Goal: Task Accomplishment & Management: Complete application form

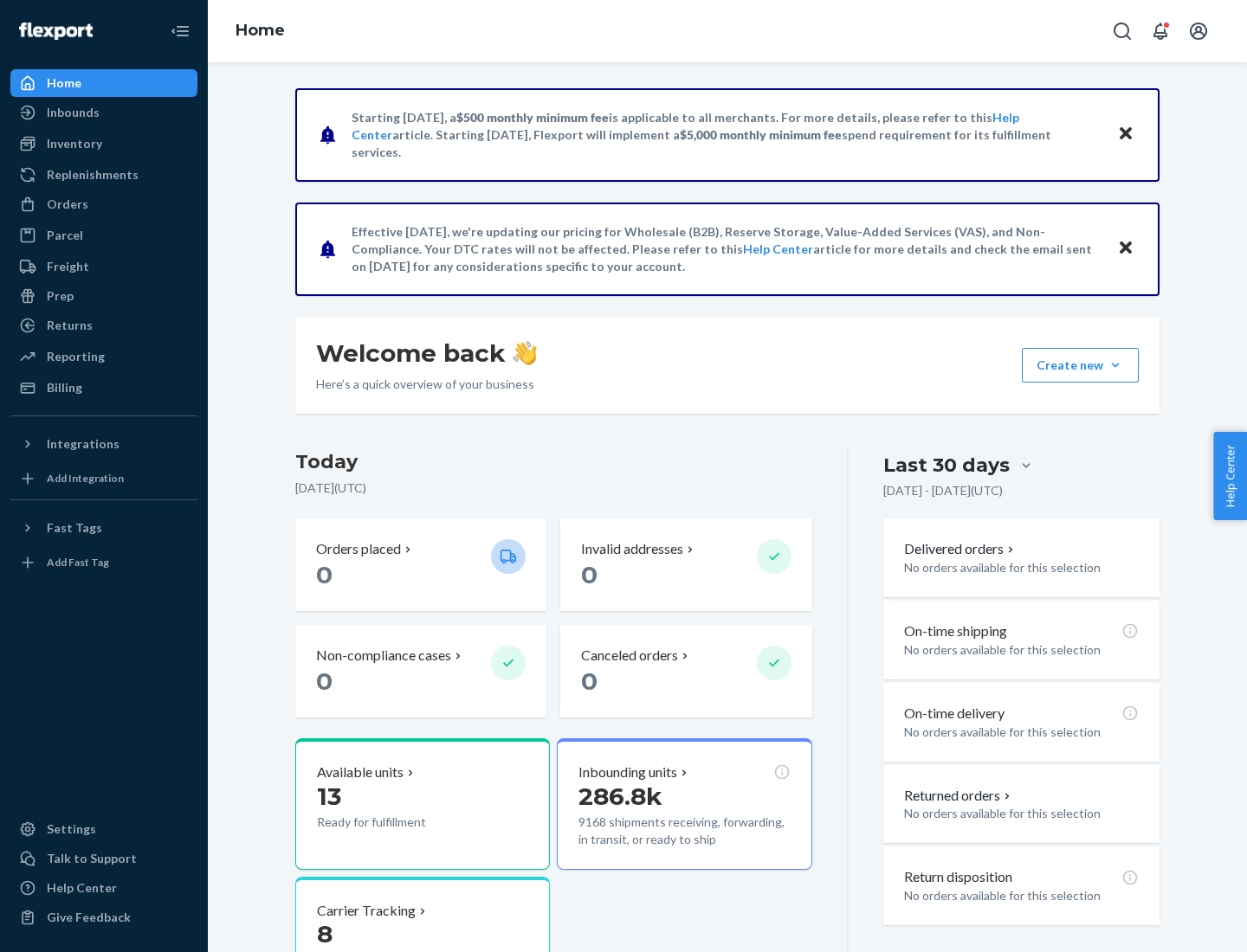
click at [1115, 366] on button "Create new Create new inbound Create new order Create new product" at bounding box center [1081, 366] width 117 height 35
click at [104, 112] on div "Inbounds" at bounding box center [104, 112] width 184 height 24
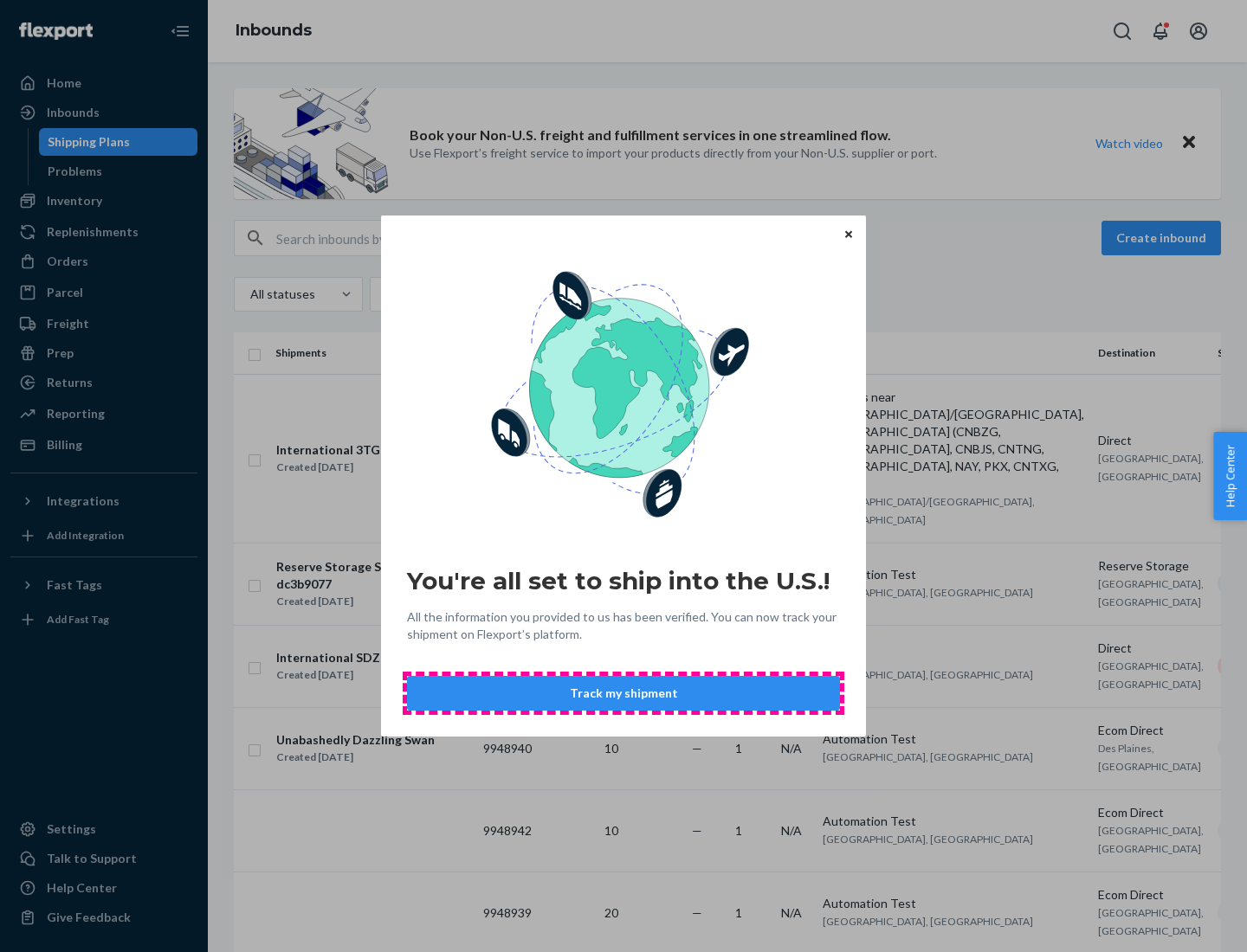
click at [624, 693] on button "Track my shipment" at bounding box center [623, 693] width 433 height 35
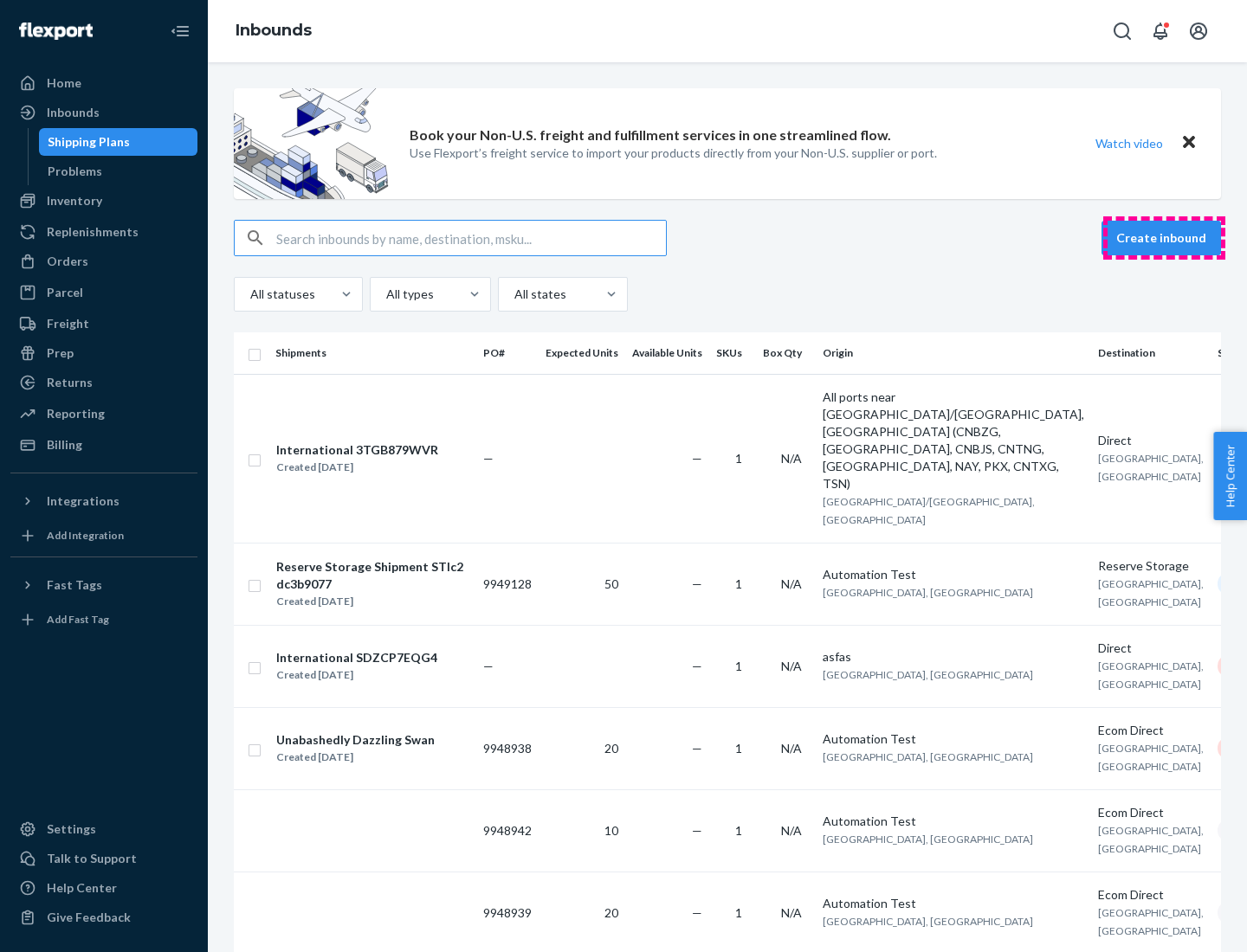
click at [1164, 238] on button "Create inbound" at bounding box center [1161, 238] width 119 height 35
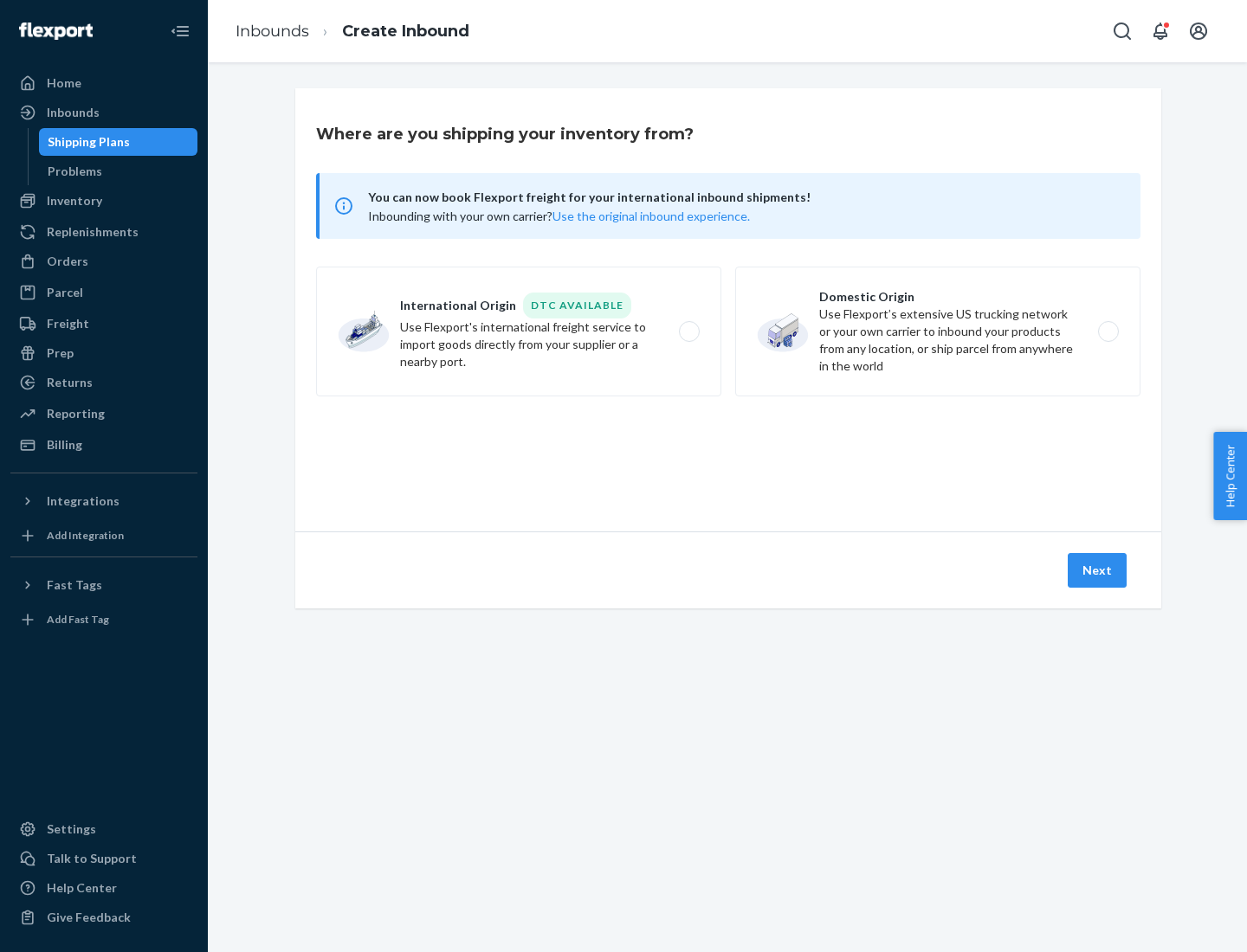
click at [518, 332] on label "International Origin DTC Available Use Flexport's international freight service…" at bounding box center [518, 331] width 405 height 130
click at [688, 332] on input "International Origin DTC Available Use Flexport's international freight service…" at bounding box center [694, 332] width 11 height 11
radio input "true"
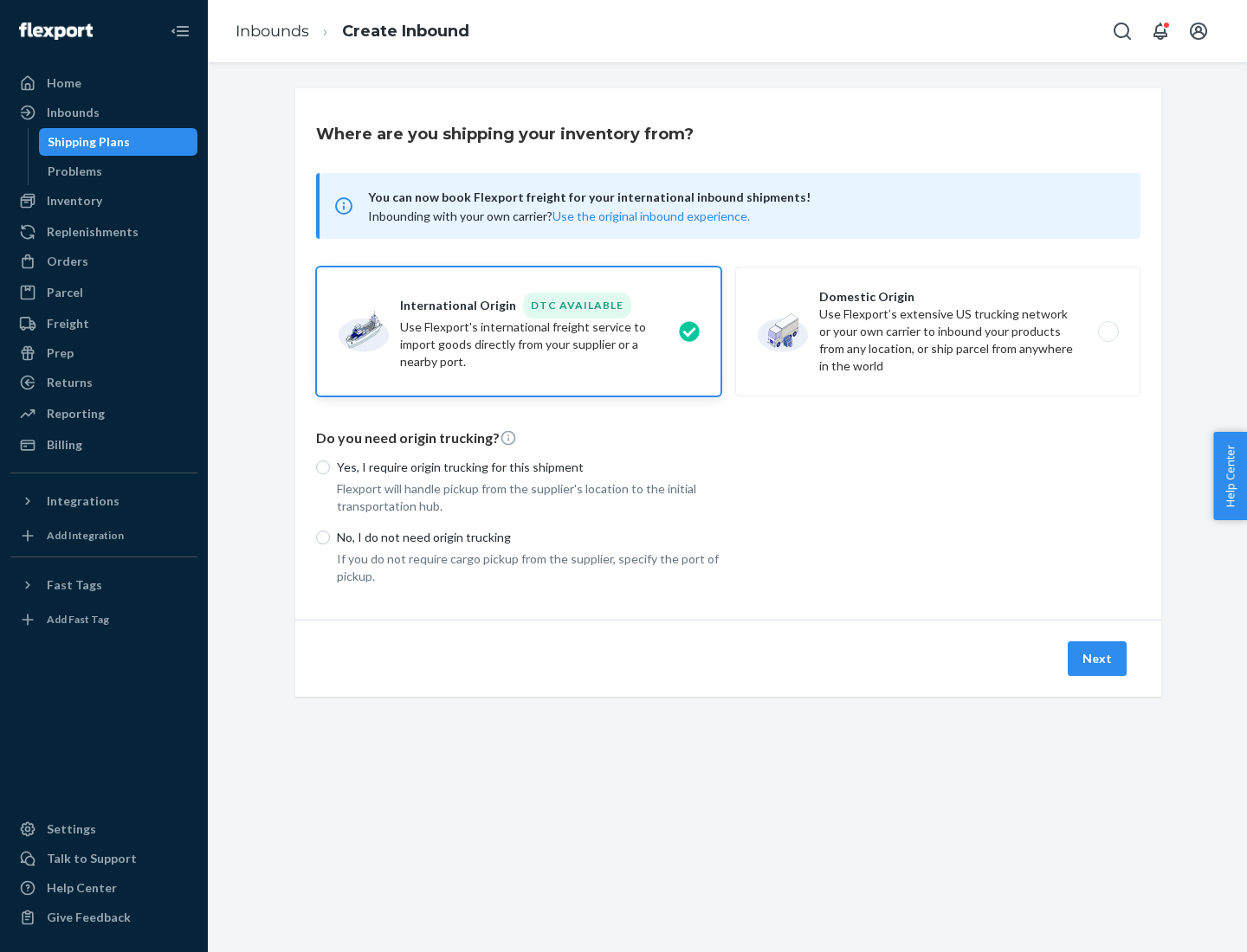
click at [529, 537] on p "No, I do not need origin trucking" at bounding box center [529, 537] width 384 height 17
click at [330, 537] on input "No, I do not need origin trucking" at bounding box center [323, 537] width 14 height 14
radio input "true"
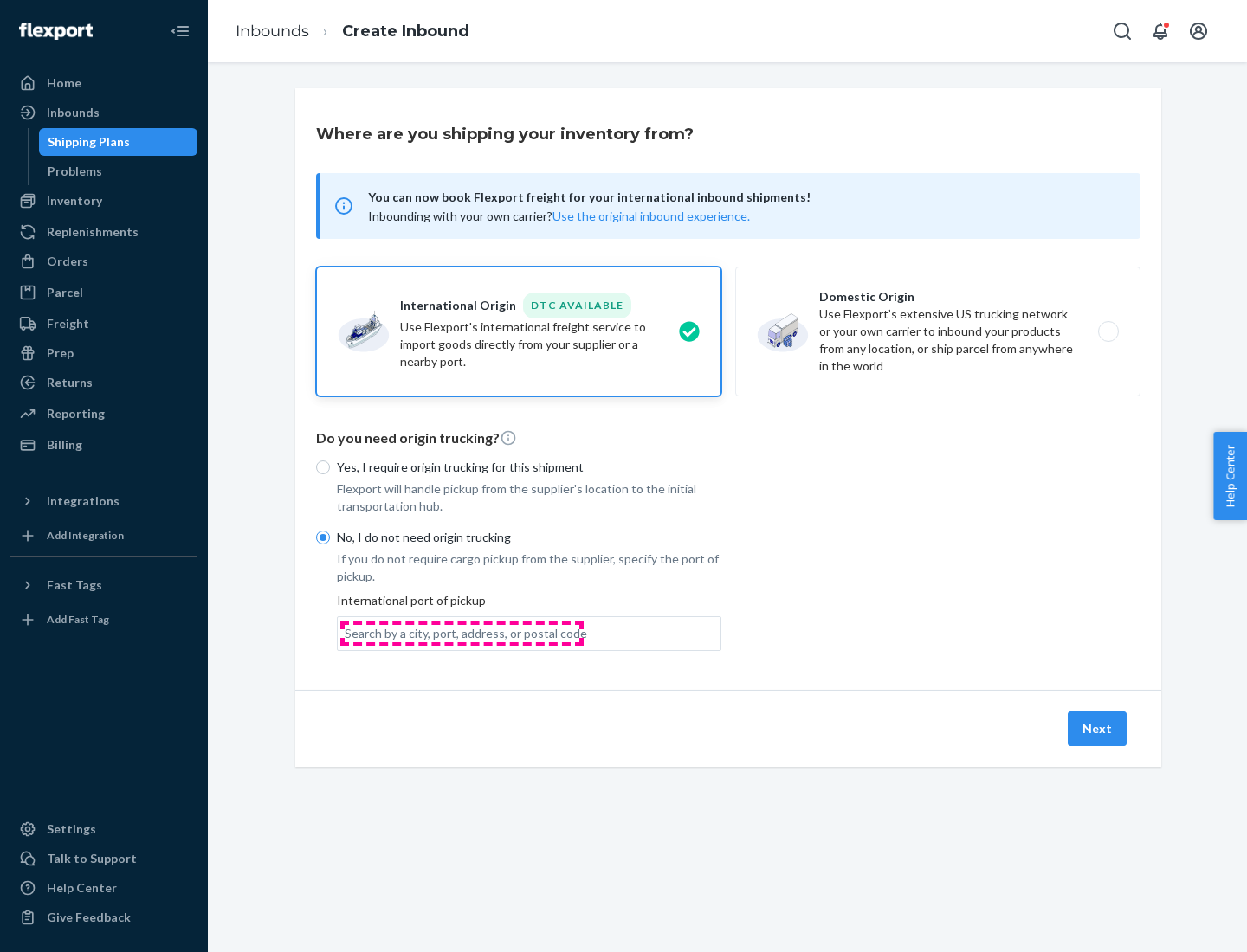
click at [462, 633] on div "Search by a city, port, address, or postal code" at bounding box center [466, 634] width 242 height 17
click at [347, 633] on input "Search by a city, port, address, or postal code" at bounding box center [346, 634] width 2 height 17
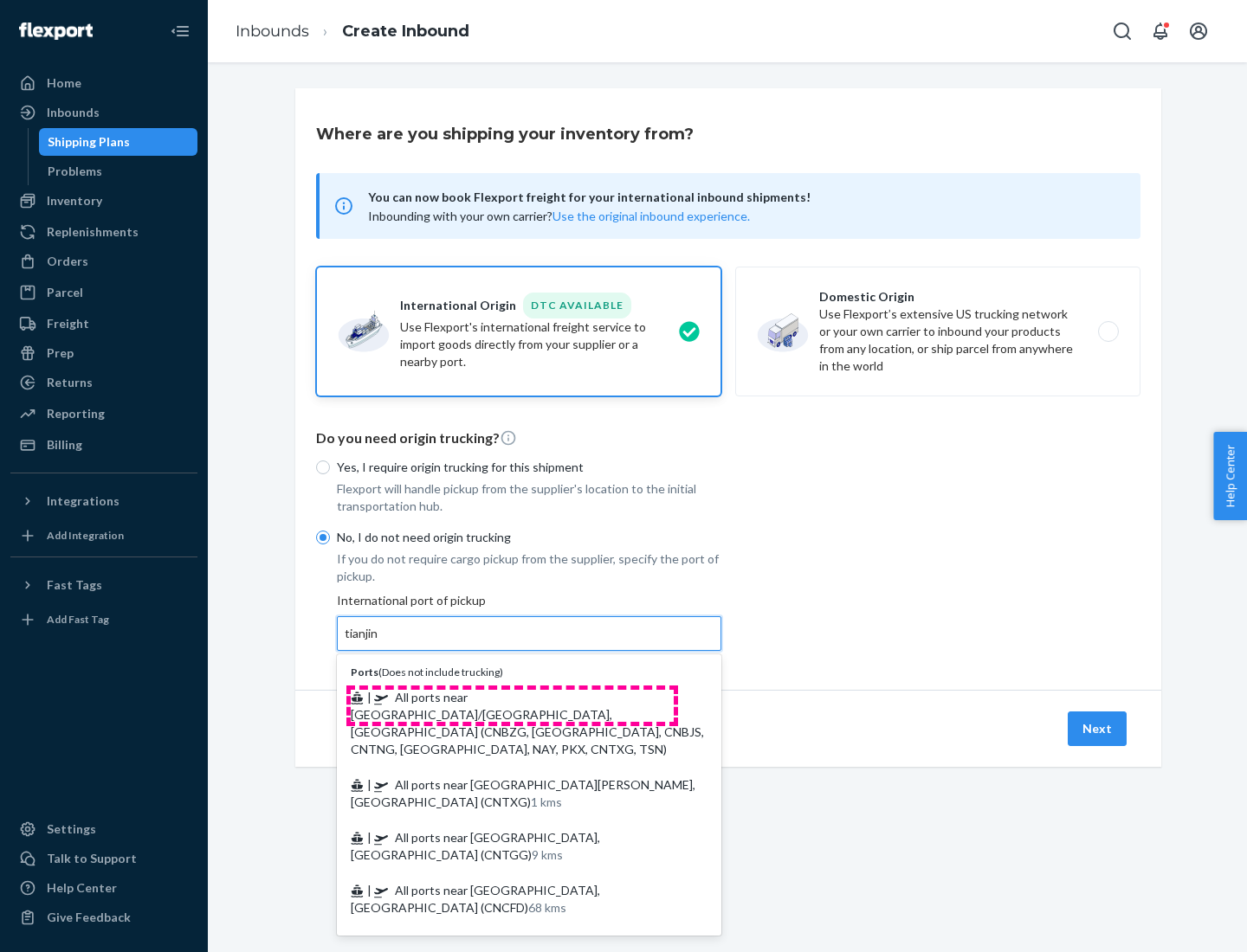
click at [512, 697] on span "| All ports near [GEOGRAPHIC_DATA]/[GEOGRAPHIC_DATA], [GEOGRAPHIC_DATA] (CNBZG,…" at bounding box center [528, 723] width 354 height 67
click at [380, 643] on input "tianjin" at bounding box center [363, 634] width 36 height 17
type input "All ports near [GEOGRAPHIC_DATA]/[GEOGRAPHIC_DATA], [GEOGRAPHIC_DATA] (CNBZG, […"
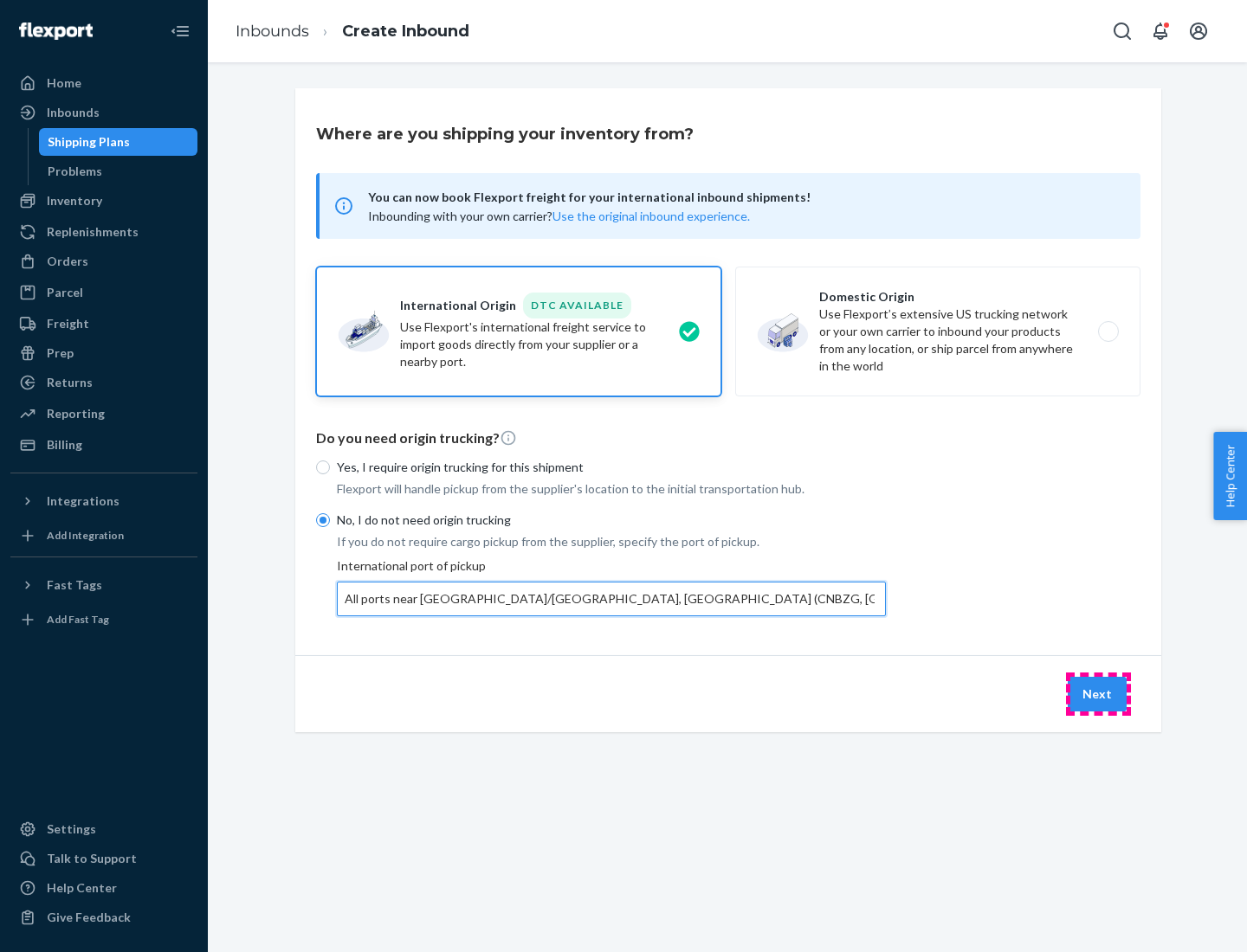
click at [1098, 693] on button "Next" at bounding box center [1098, 694] width 59 height 35
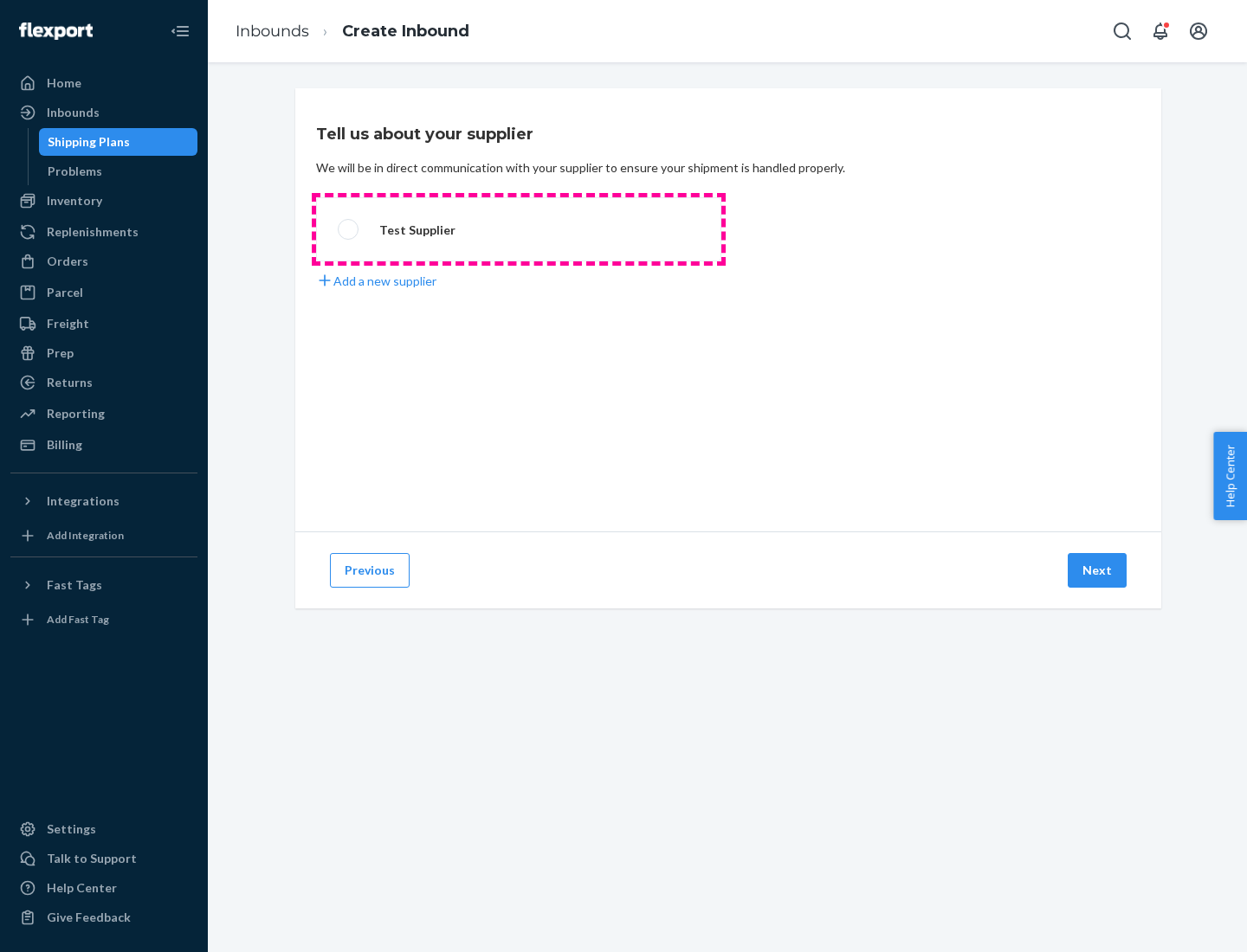
click at [518, 229] on label "Test Supplier" at bounding box center [518, 230] width 405 height 64
click at [349, 229] on input "Test Supplier" at bounding box center [343, 229] width 11 height 11
radio input "true"
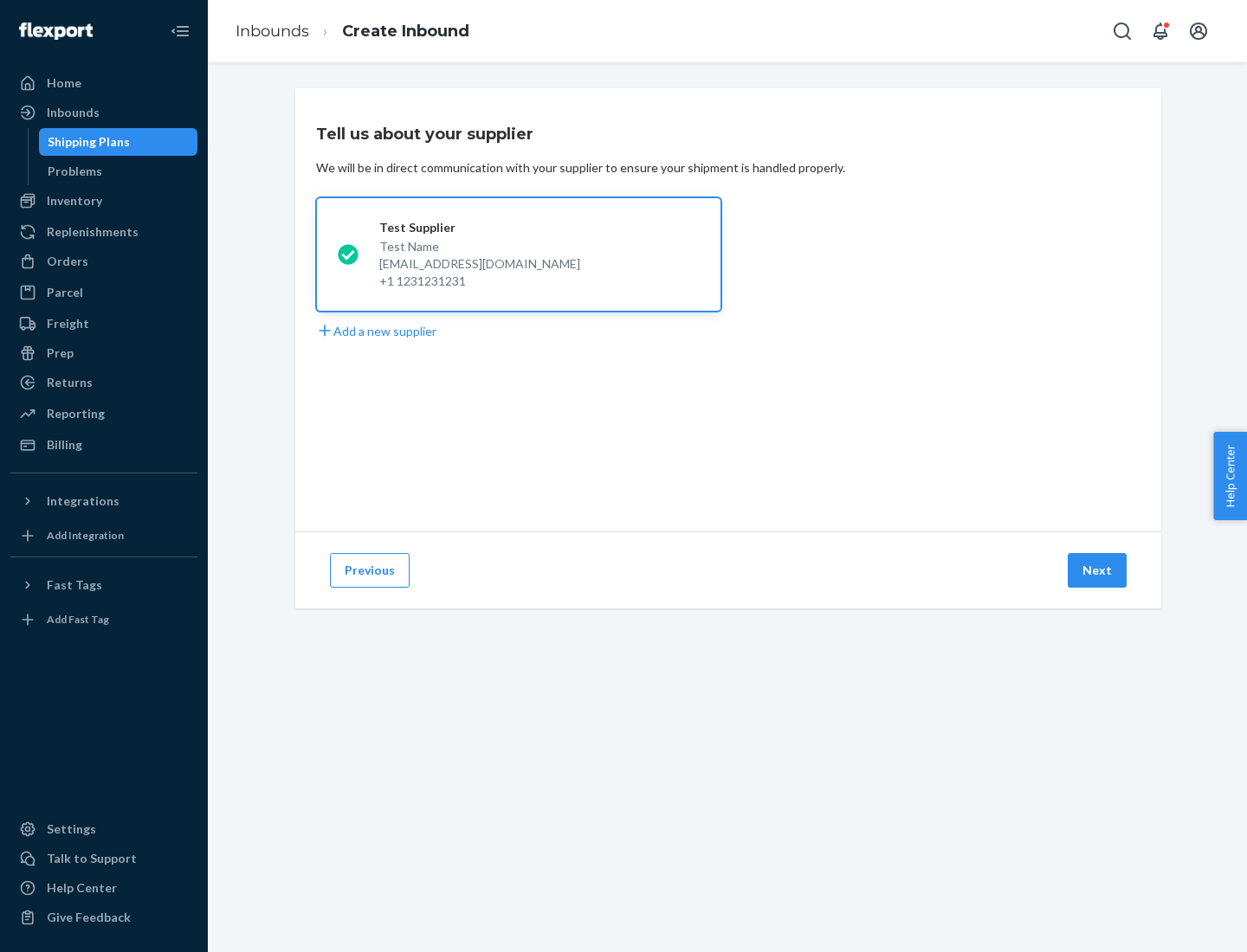
click at [1098, 571] on button "Next" at bounding box center [1098, 571] width 59 height 35
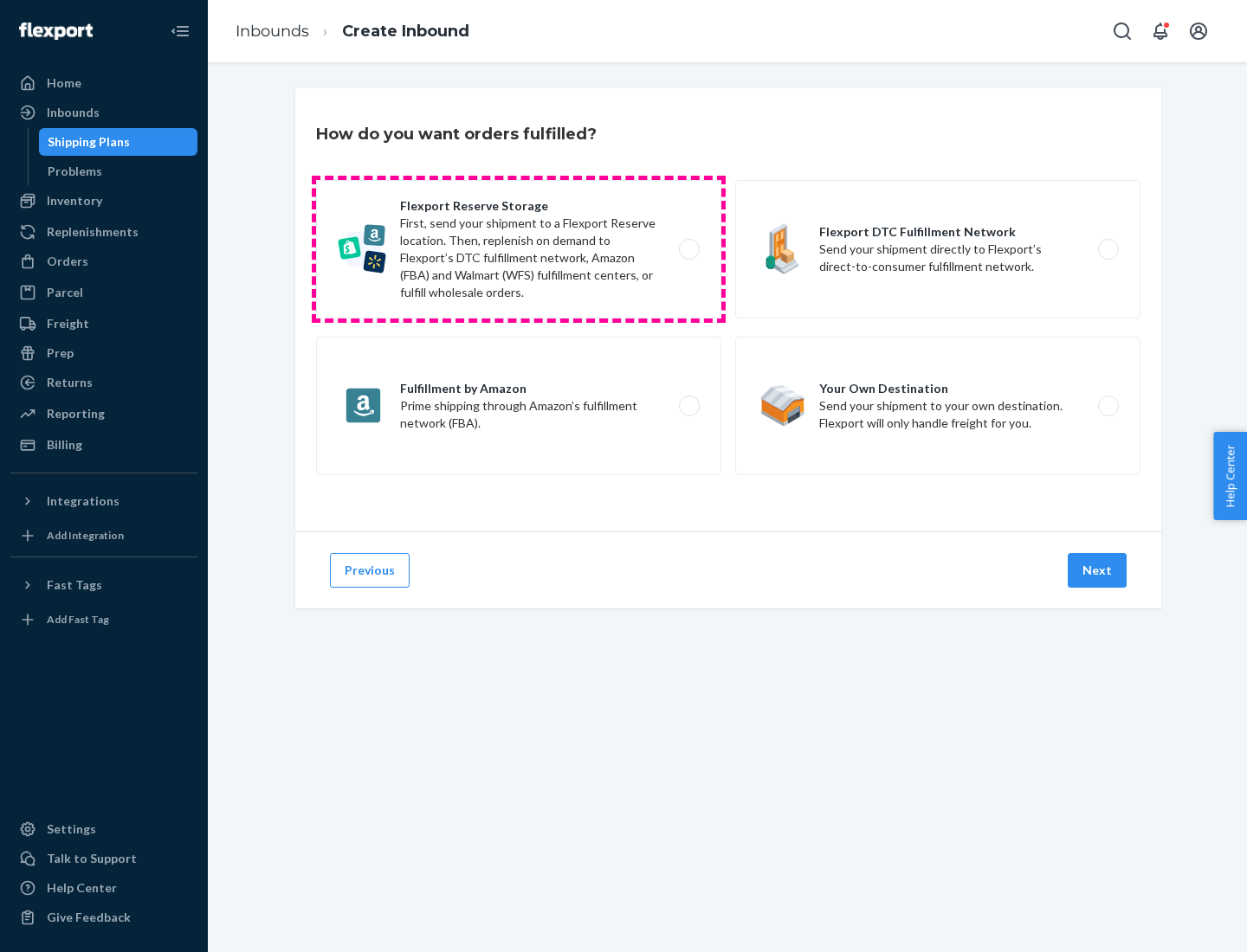
click at [518, 249] on label "Flexport Reserve Storage First, send your shipment to a Flexport Reserve locati…" at bounding box center [518, 249] width 405 height 138
click at [688, 249] on input "Flexport Reserve Storage First, send your shipment to a Flexport Reserve locati…" at bounding box center [694, 249] width 11 height 11
radio input "true"
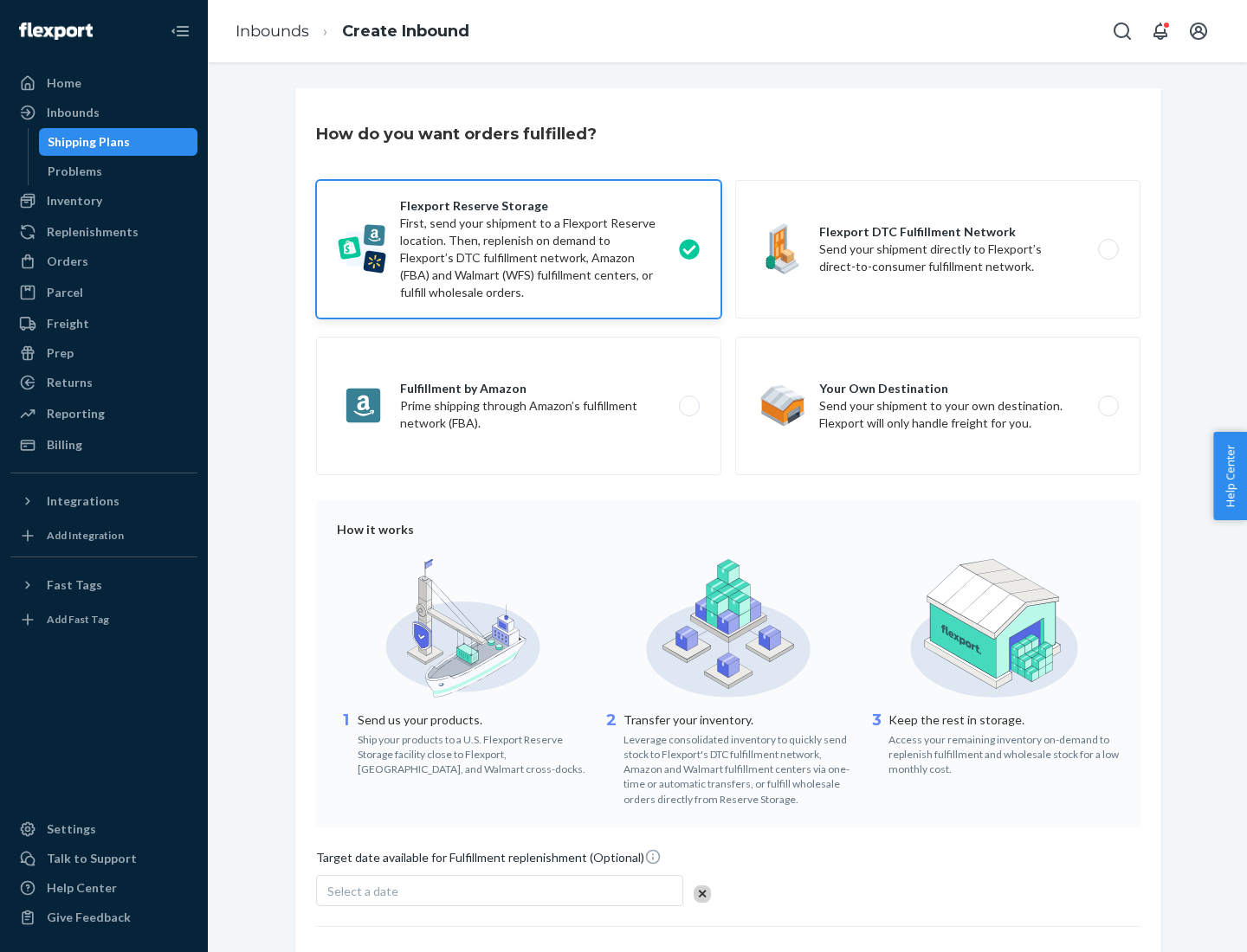
scroll to position [142, 0]
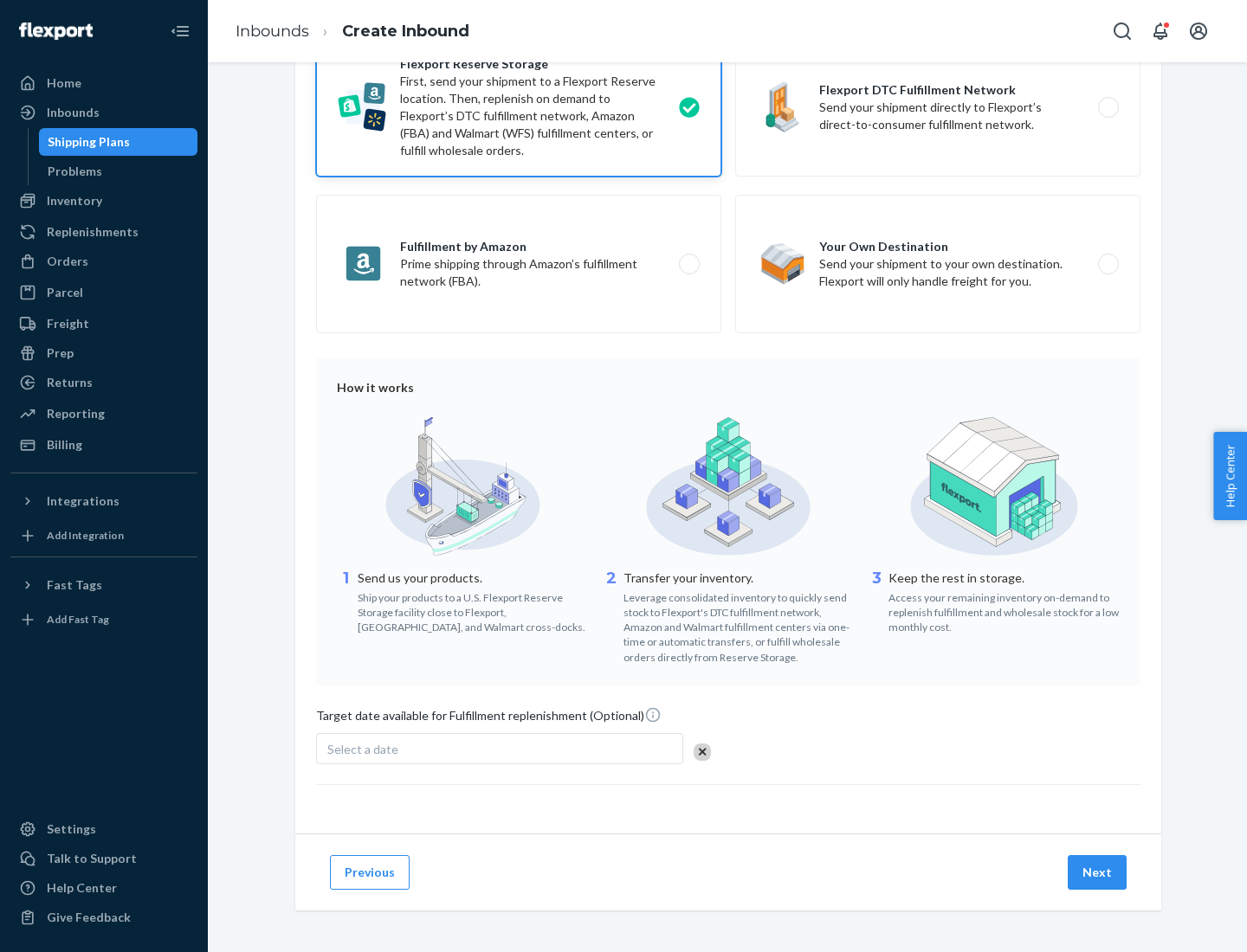
click at [1098, 872] on button "Next" at bounding box center [1098, 873] width 59 height 35
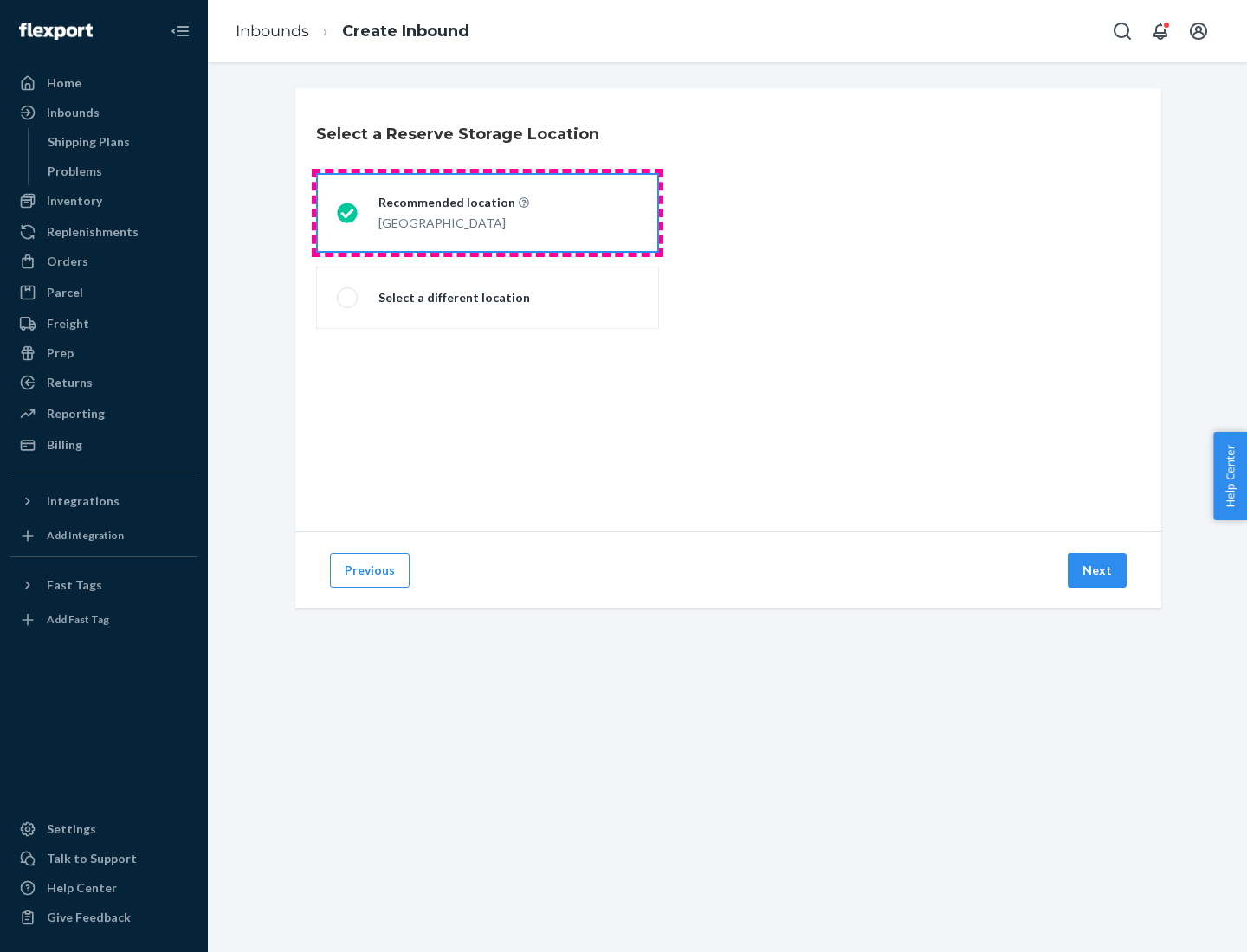
click at [488, 213] on div "[GEOGRAPHIC_DATA]" at bounding box center [453, 222] width 151 height 21
click at [349, 213] on input "Recommended location [GEOGRAPHIC_DATA]" at bounding box center [342, 213] width 11 height 11
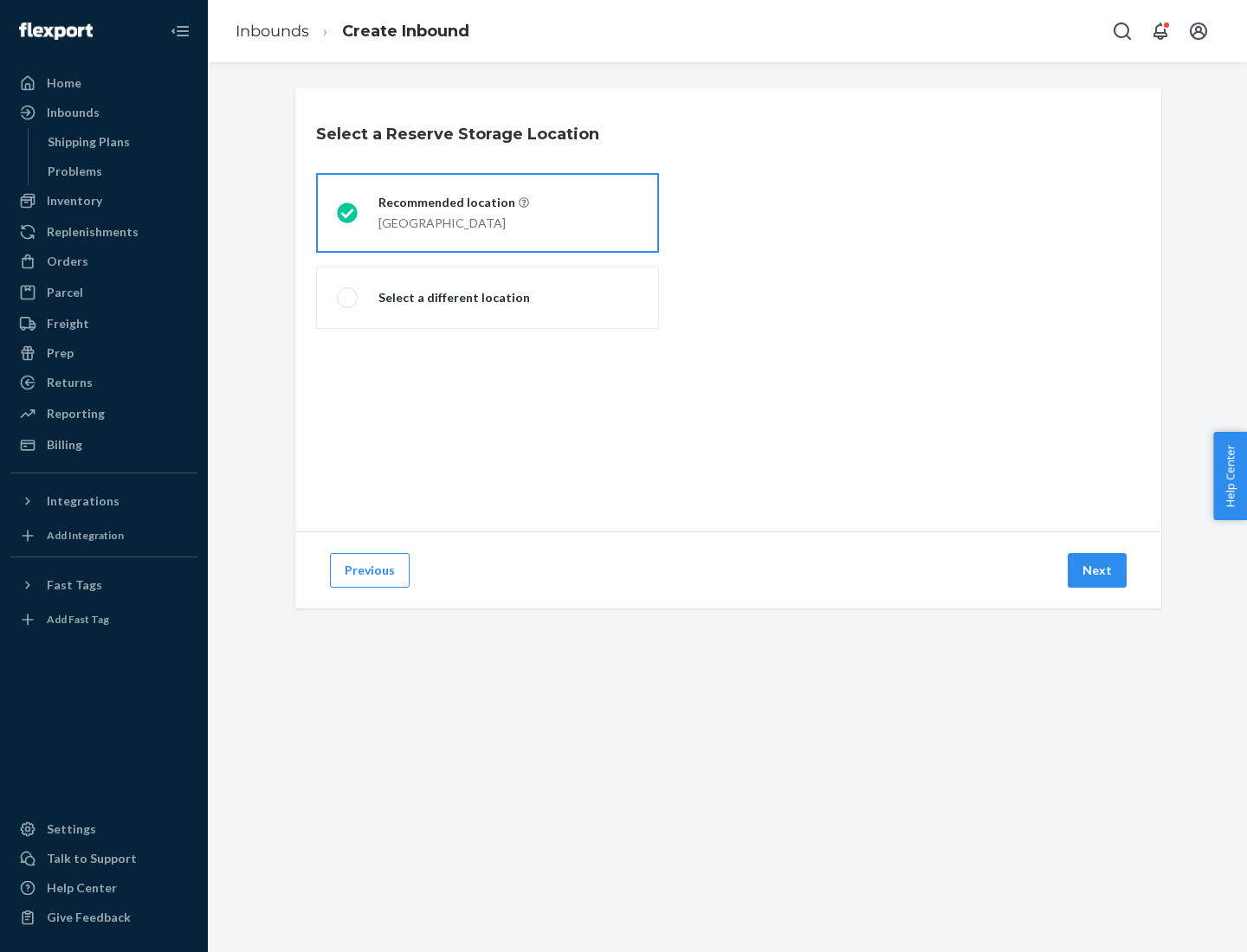
click at [1098, 571] on button "Next" at bounding box center [1098, 571] width 59 height 35
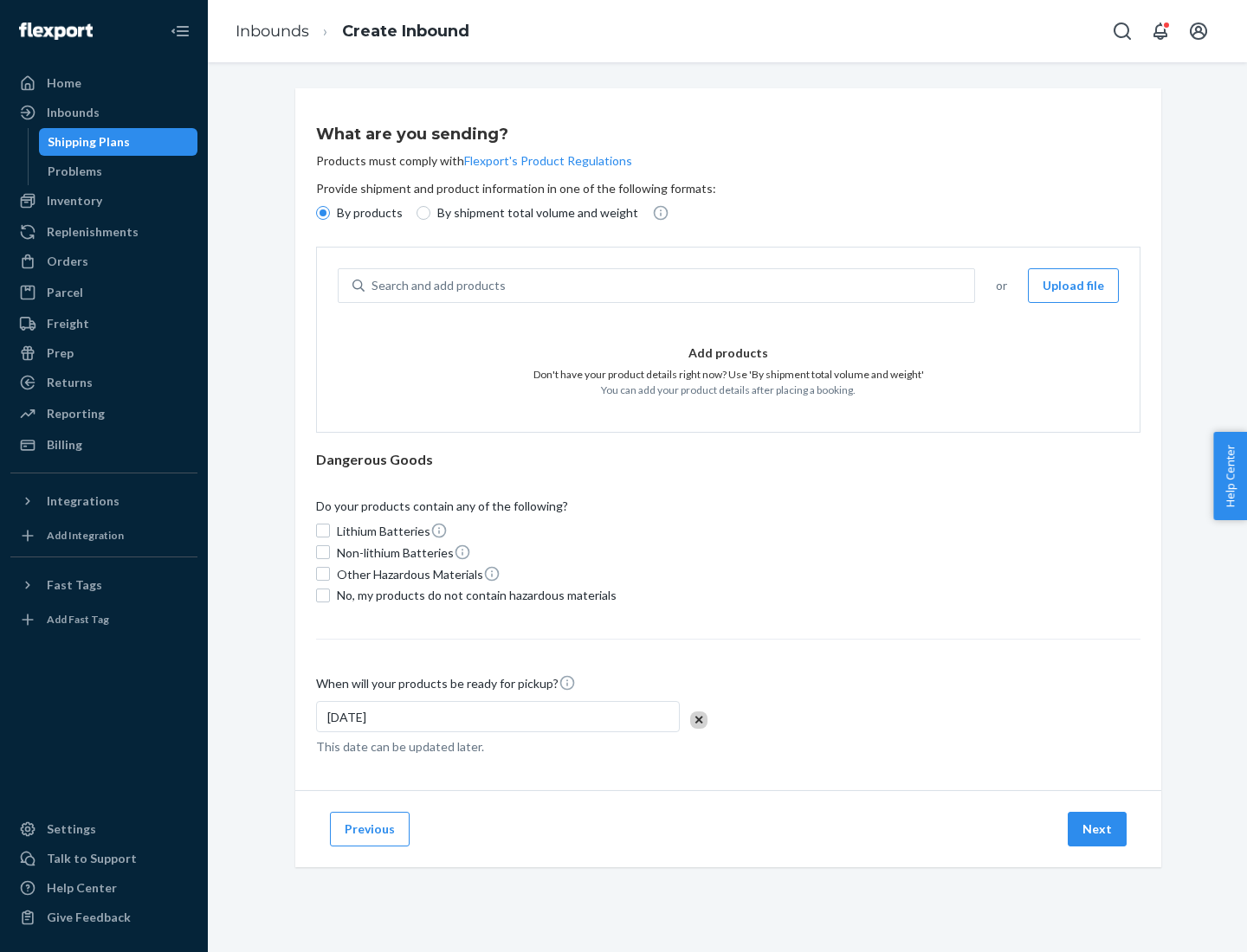
click at [670, 286] on div "Search and add products" at bounding box center [670, 286] width 610 height 31
click at [373, 286] on input "Search and add products" at bounding box center [372, 286] width 2 height 17
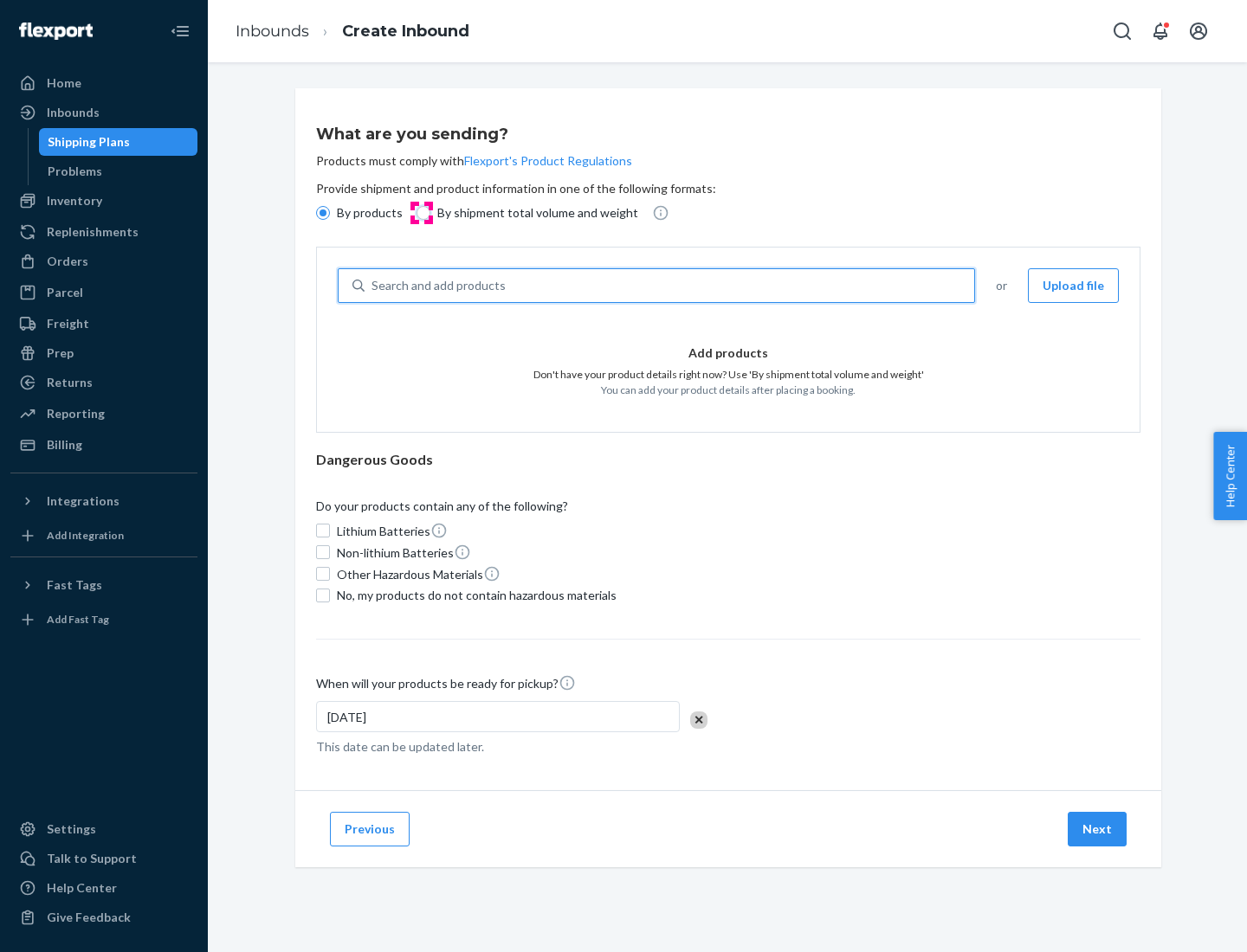
click at [421, 213] on input "By shipment total volume and weight" at bounding box center [424, 213] width 14 height 14
radio input "true"
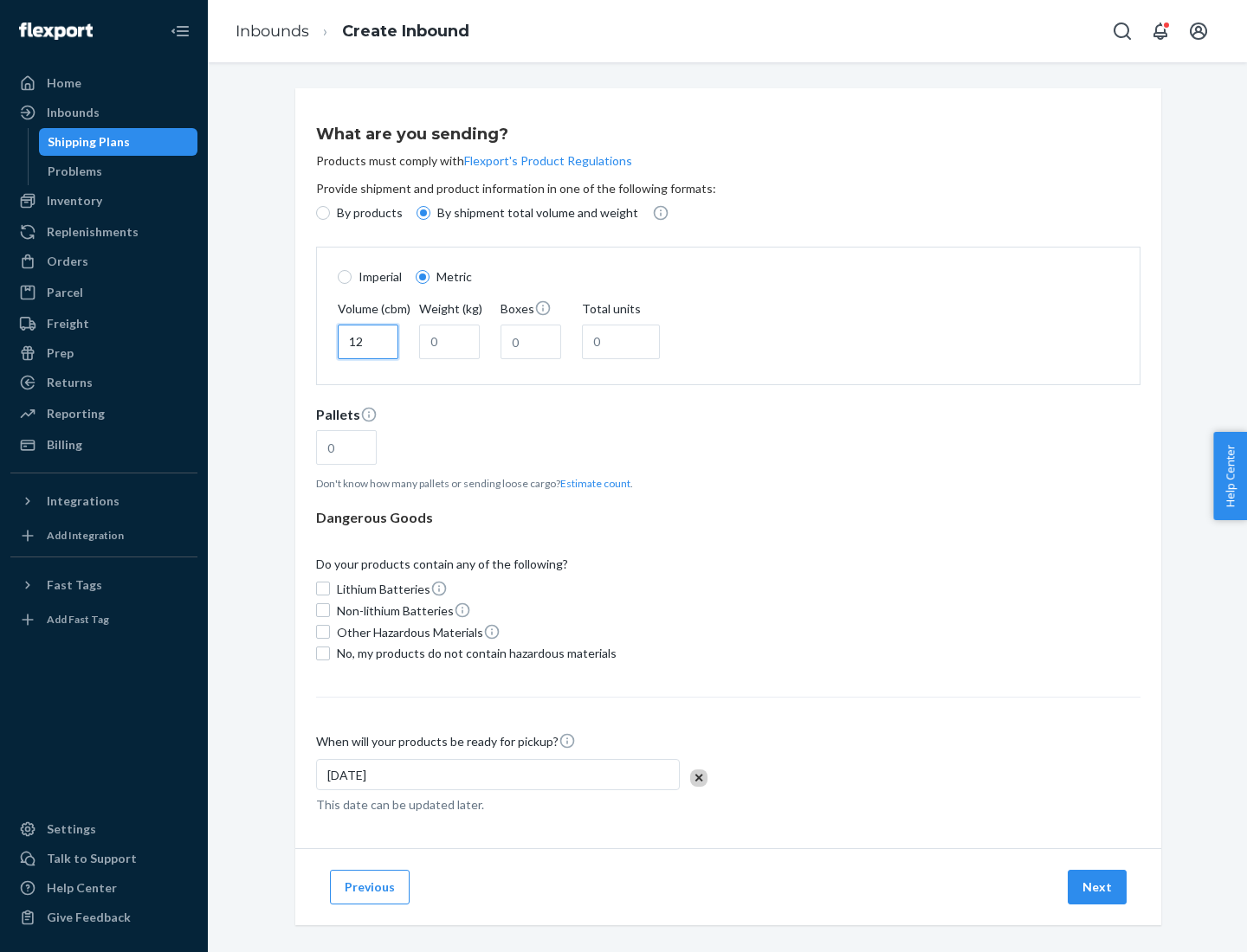
type input "12"
type input "22"
type input "222"
type input "121"
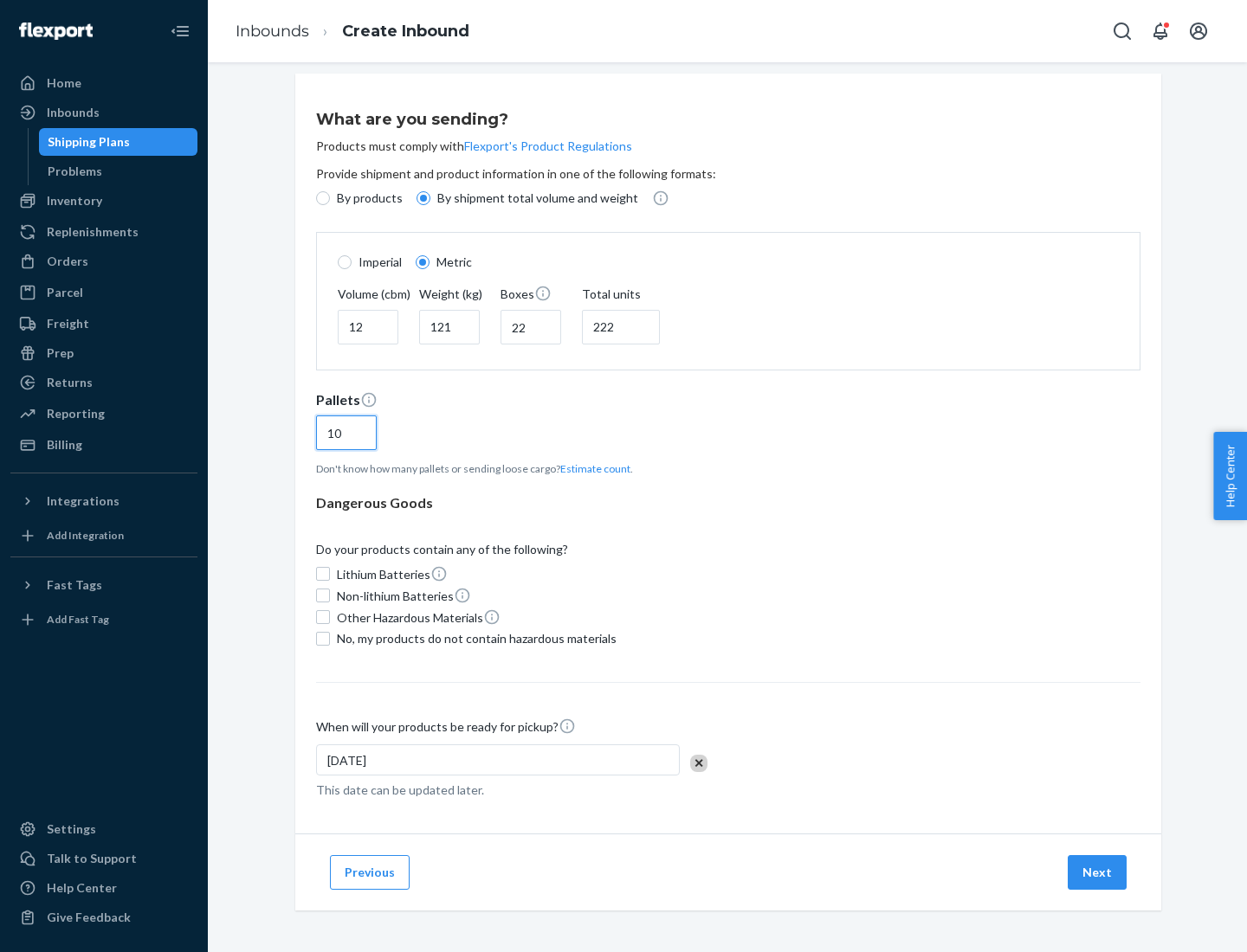
type input "10"
click at [474, 638] on span "No, my products do not contain hazardous materials" at bounding box center [477, 639] width 280 height 17
click at [330, 638] on input "No, my products do not contain hazardous materials" at bounding box center [323, 639] width 14 height 14
checkbox input "true"
click at [1098, 872] on button "Next" at bounding box center [1098, 873] width 59 height 35
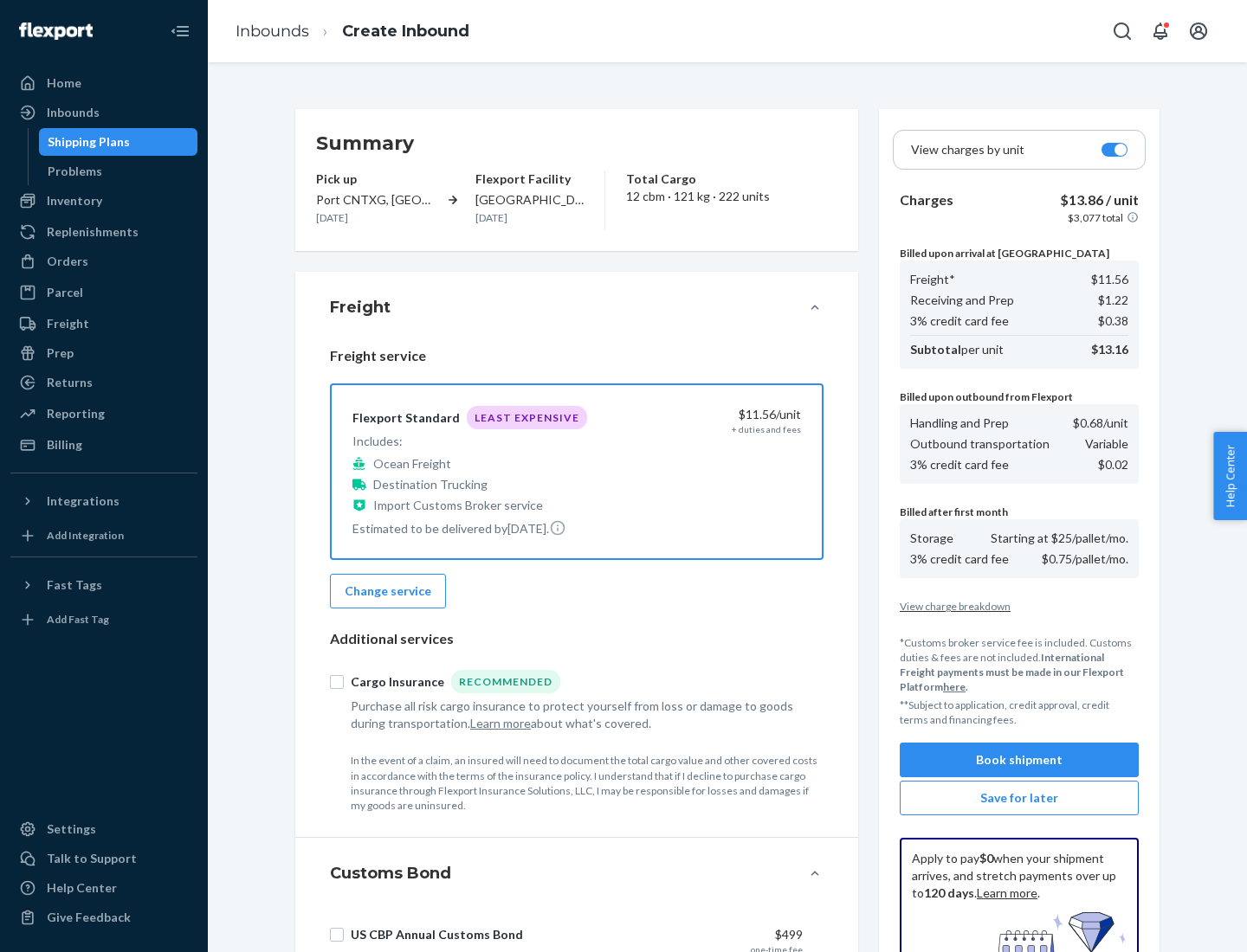
scroll to position [253, 0]
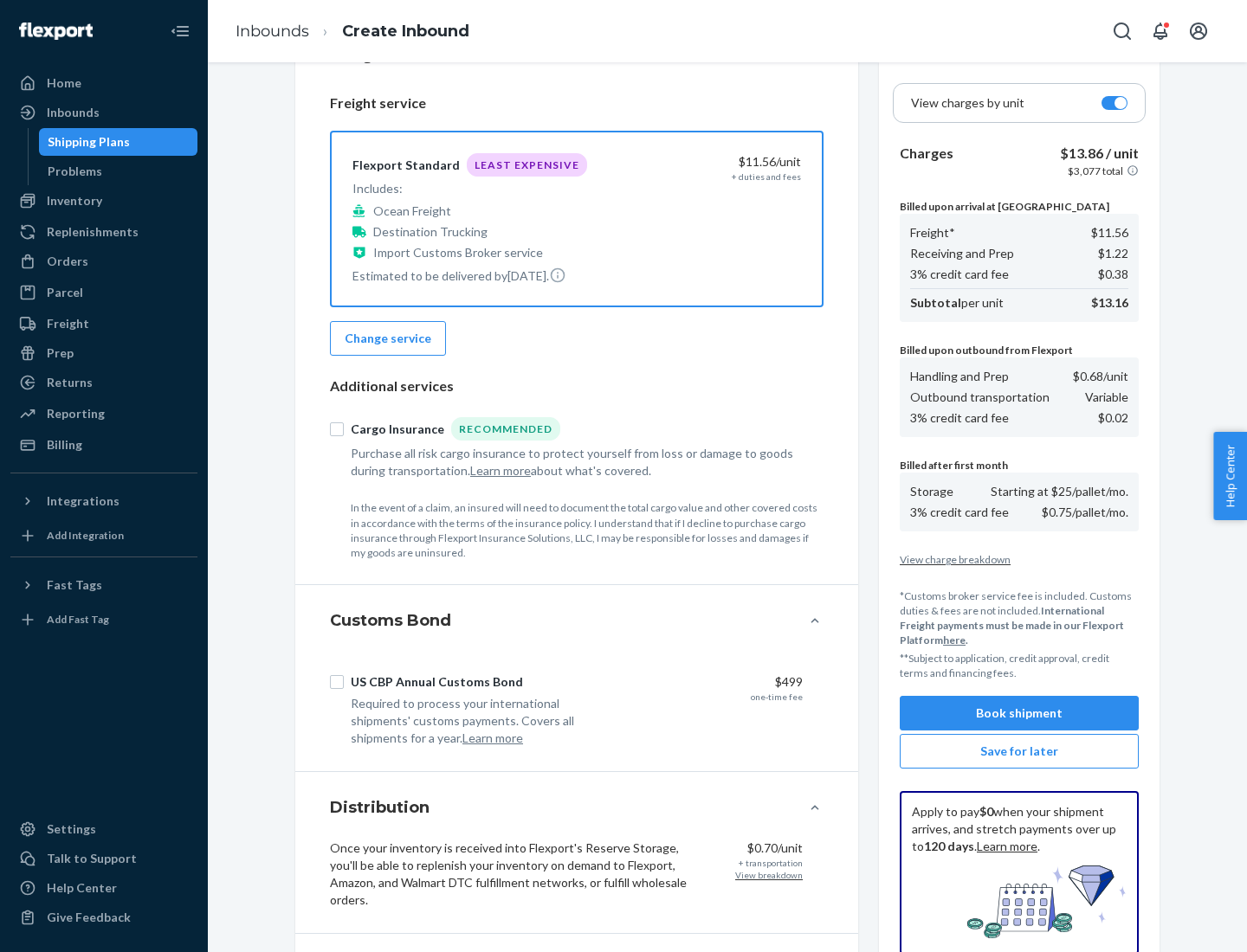
click at [1020, 713] on button "Book shipment" at bounding box center [1020, 713] width 239 height 35
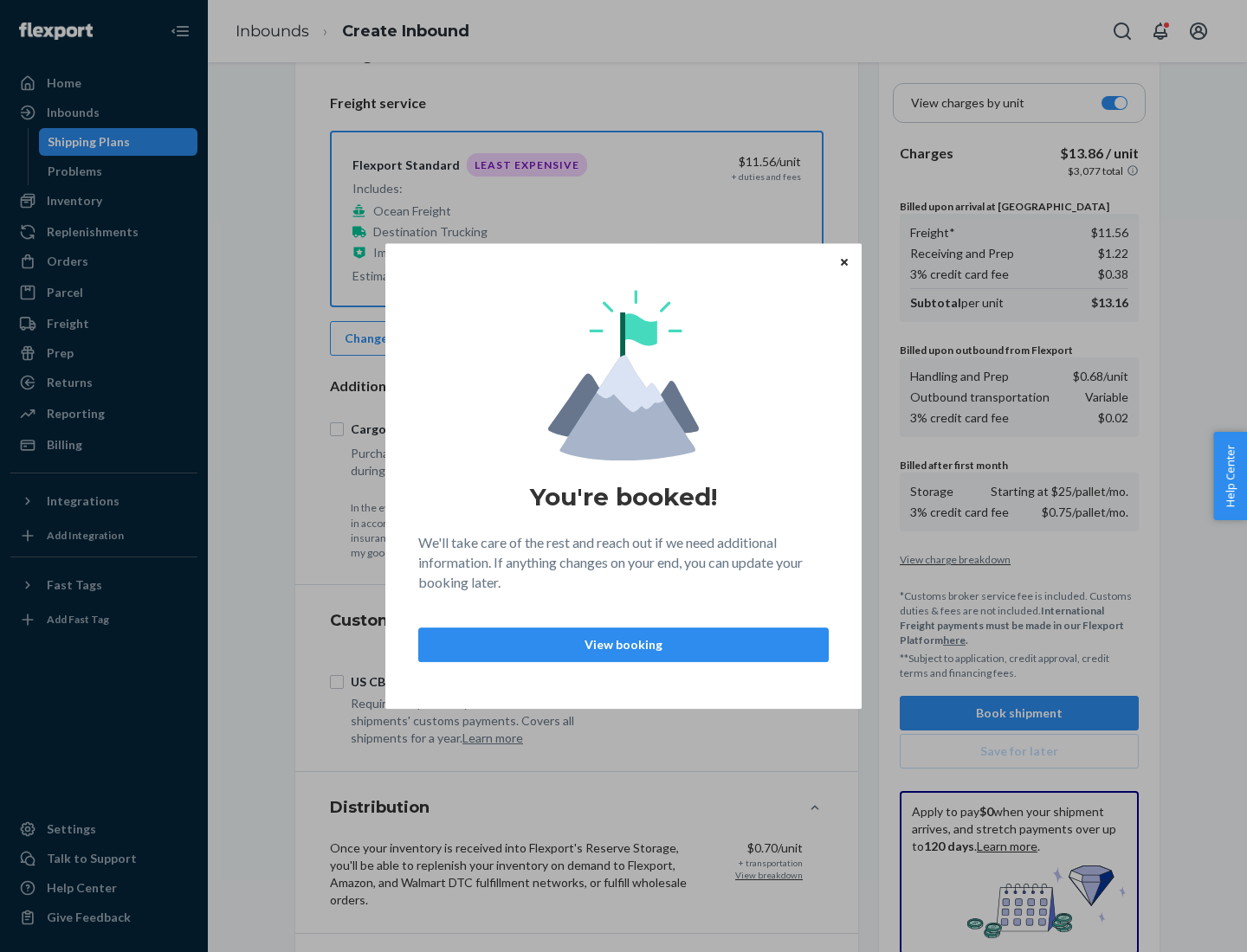
click at [624, 645] on p "View booking" at bounding box center [623, 645] width 381 height 17
